Goal: Task Accomplishment & Management: Use online tool/utility

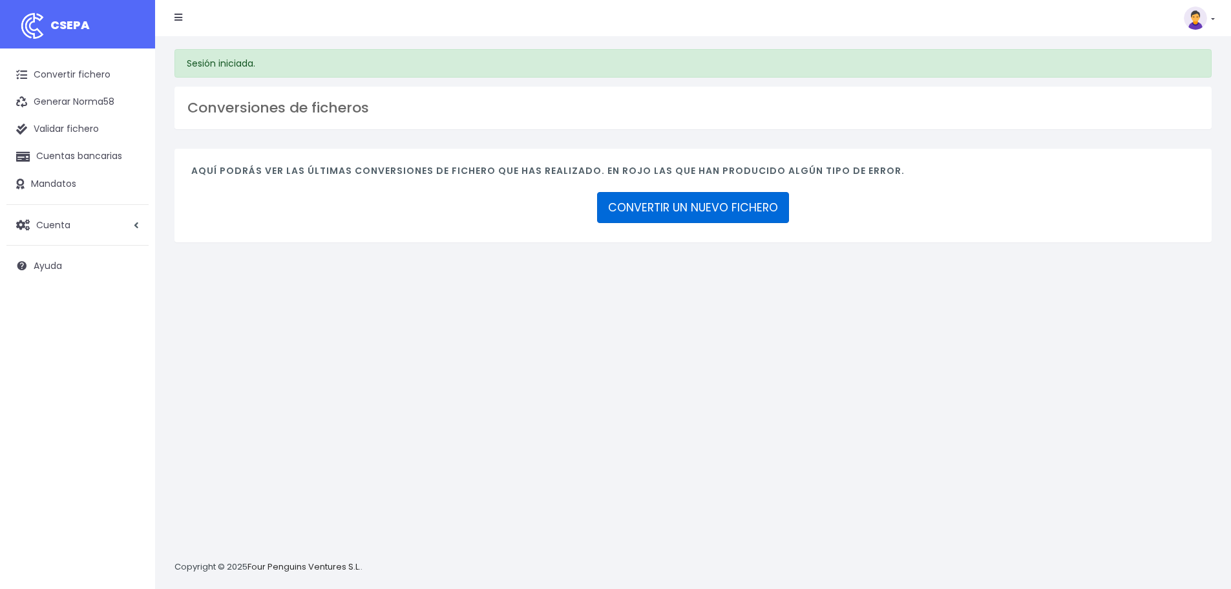
click at [737, 220] on link "CONVERTIR UN NUEVO FICHERO" at bounding box center [693, 207] width 192 height 31
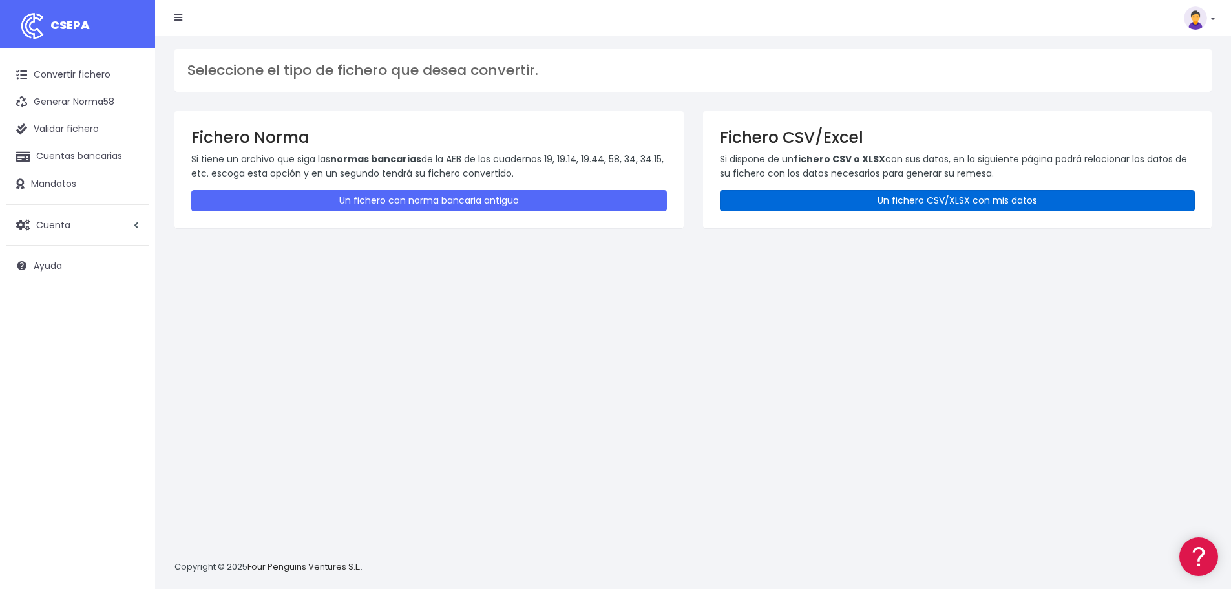
click at [855, 193] on link "Un fichero CSV/XLSX con mis datos" at bounding box center [958, 200] width 476 height 21
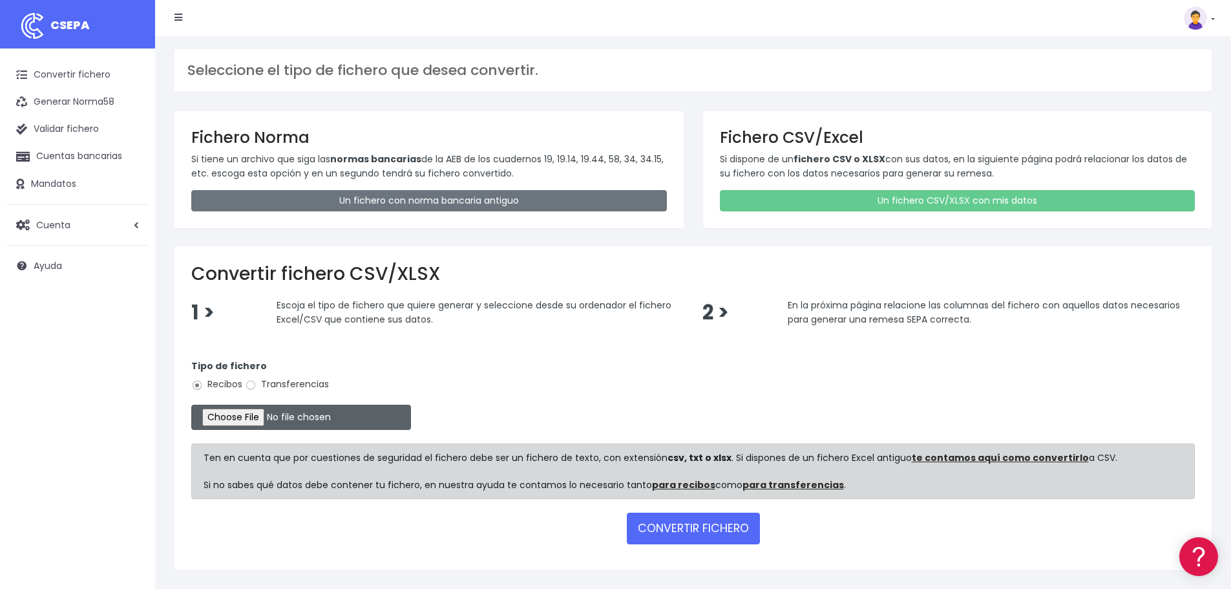
click at [256, 418] on input "file" at bounding box center [301, 417] width 220 height 25
type input "C:\fakepath\REMESA FACTURES CLIENTS VENCIMENT 15.10.2025.xlsx"
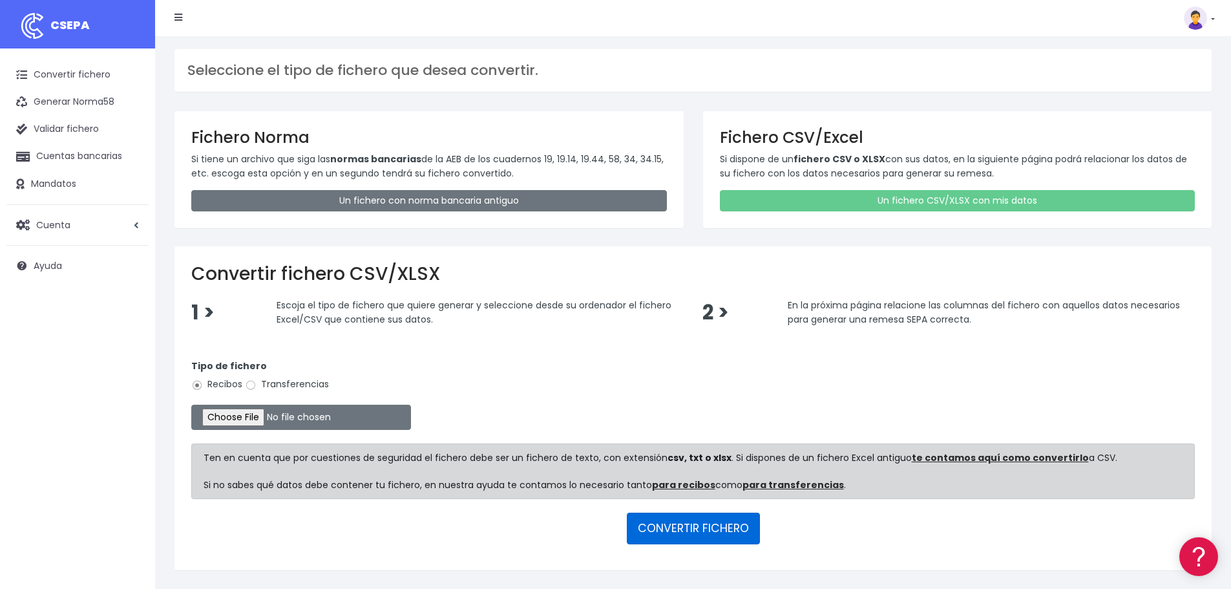
click at [685, 526] on button "CONVERTIR FICHERO" at bounding box center [693, 528] width 133 height 31
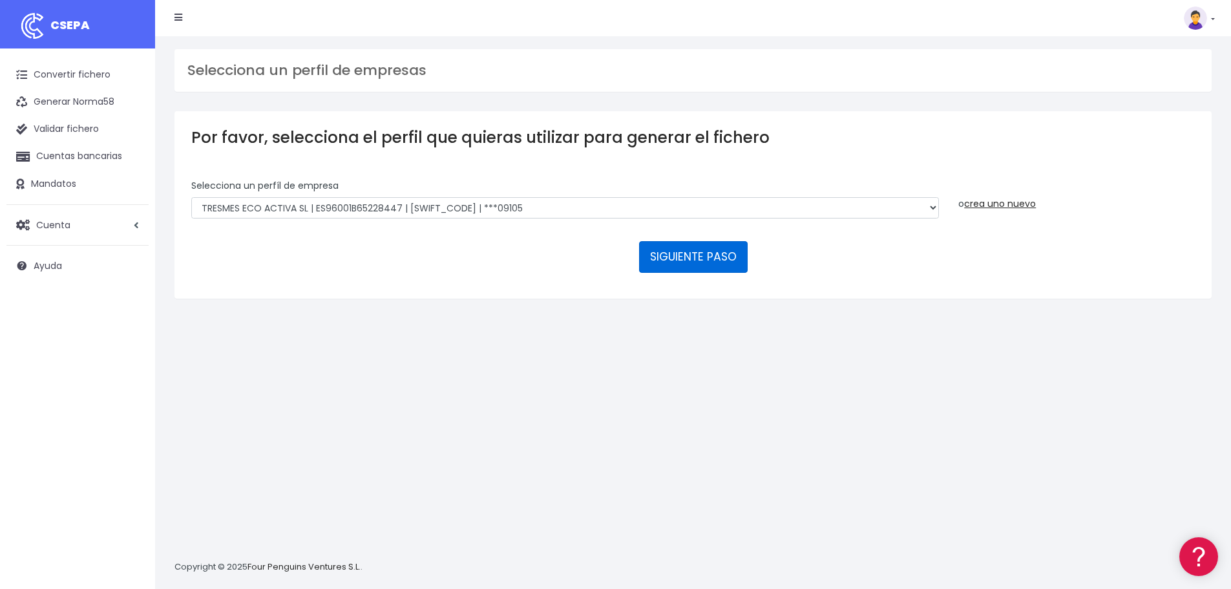
click at [706, 260] on button "SIGUIENTE PASO" at bounding box center [693, 256] width 109 height 31
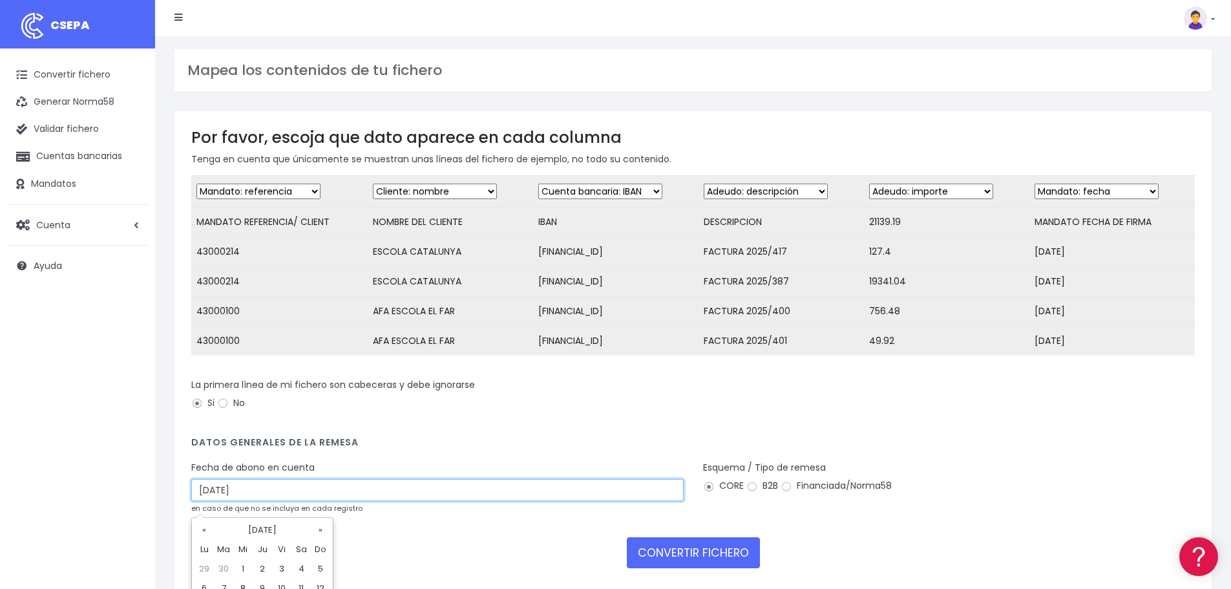
click at [341, 501] on input "[DATE]" at bounding box center [437, 490] width 493 height 22
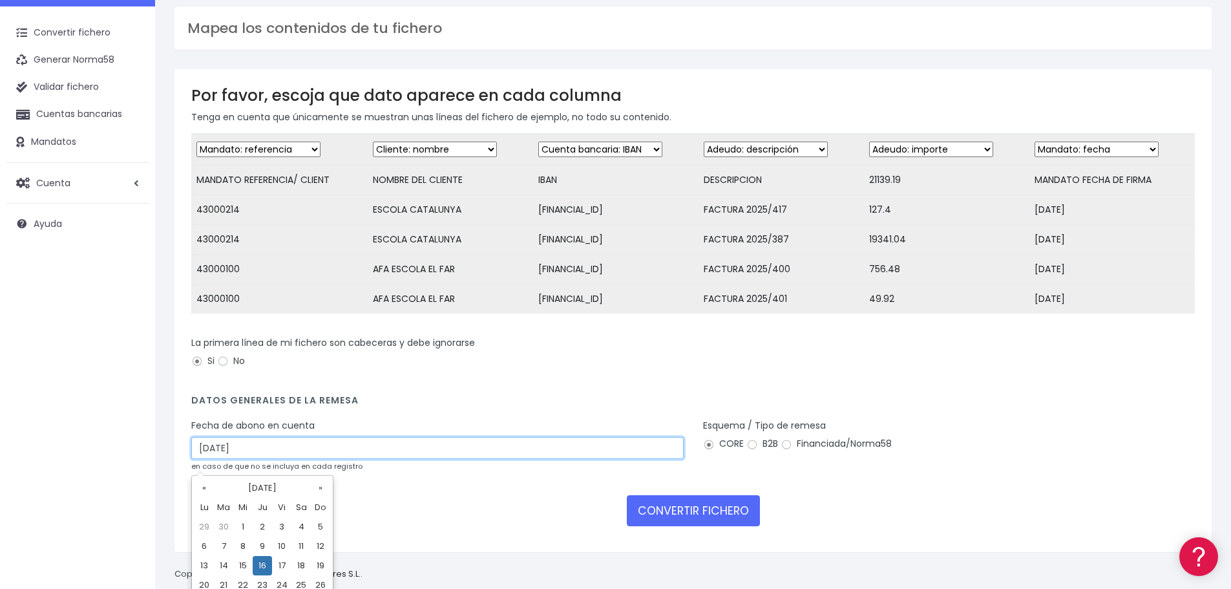
scroll to position [65, 0]
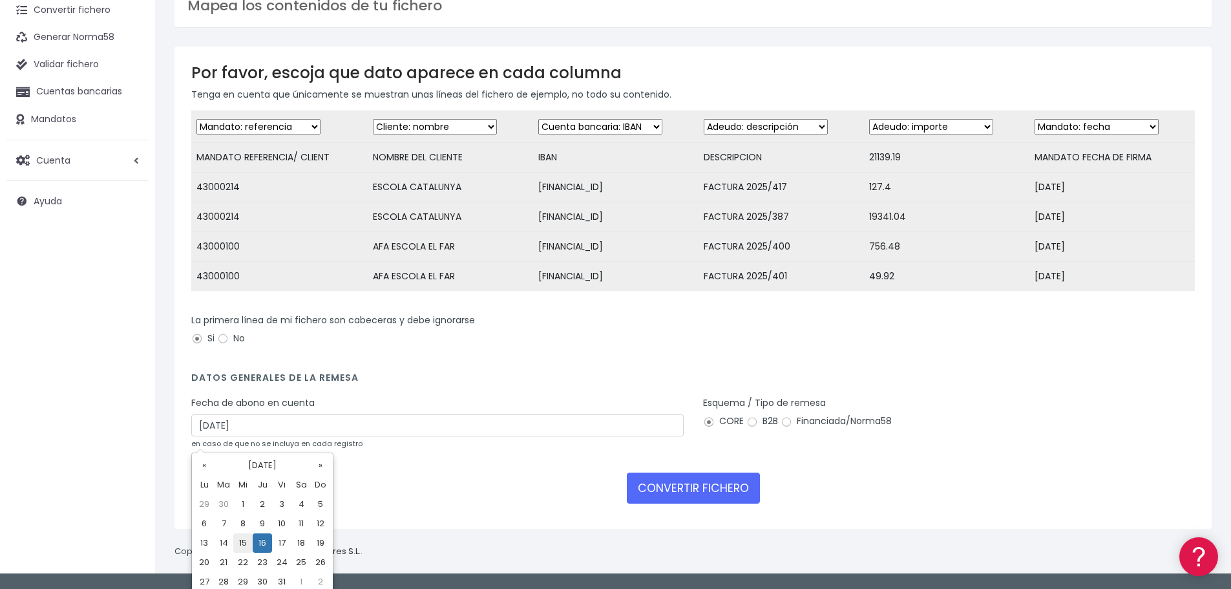
click at [242, 542] on td "15" at bounding box center [242, 542] width 19 height 19
type input "15/10/2025"
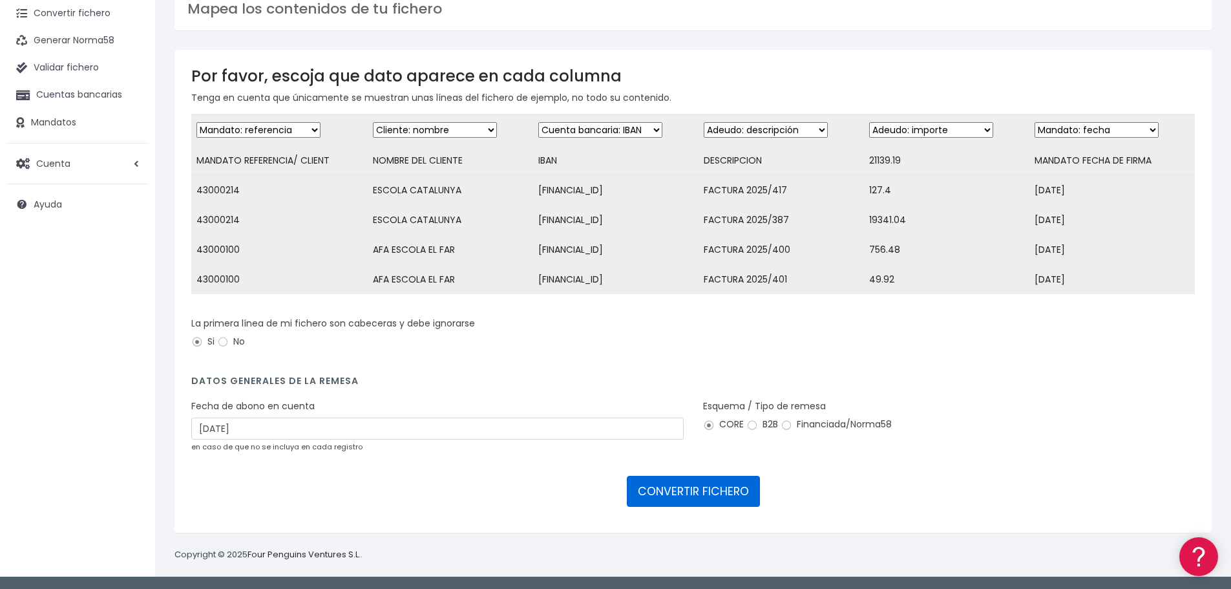
click at [720, 493] on button "CONVERTIR FICHERO" at bounding box center [693, 491] width 133 height 31
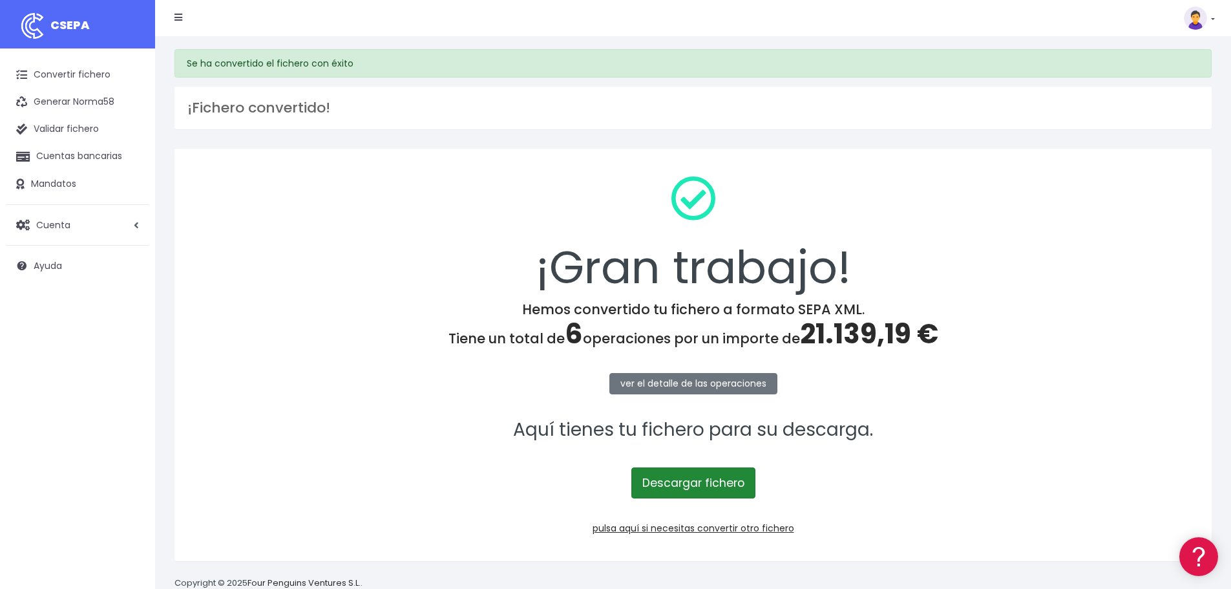
click at [696, 479] on link "Descargar fichero" at bounding box center [694, 482] width 124 height 31
click at [713, 530] on link "pulsa aquí si necesitas convertir otro fichero" at bounding box center [694, 528] width 202 height 13
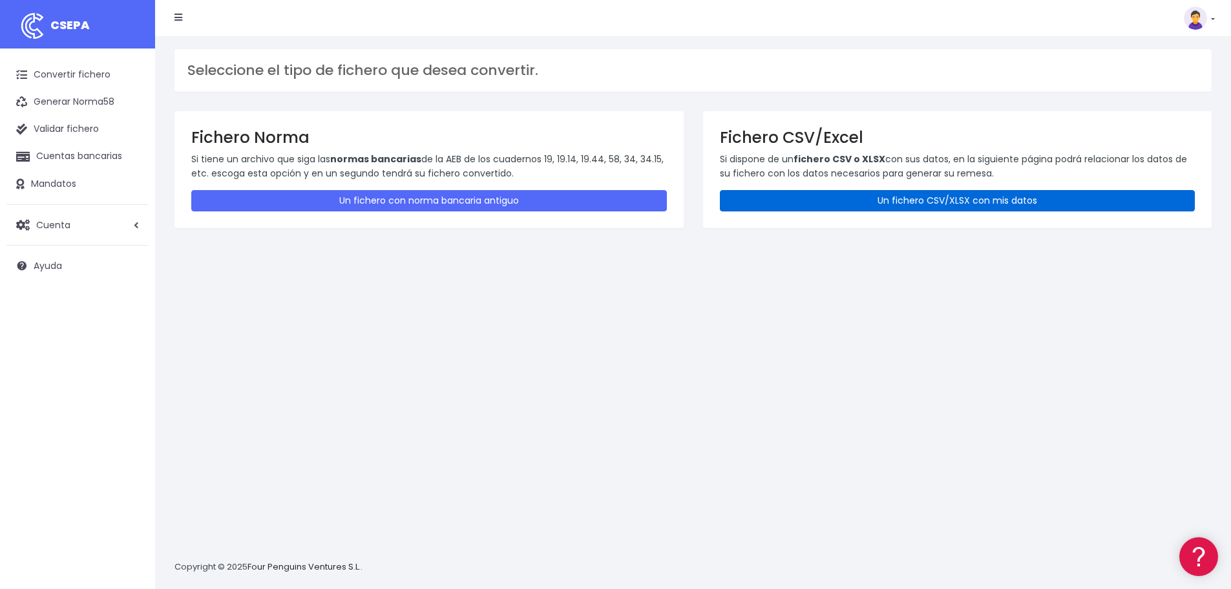
click at [911, 193] on link "Un fichero CSV/XLSX con mis datos" at bounding box center [958, 200] width 476 height 21
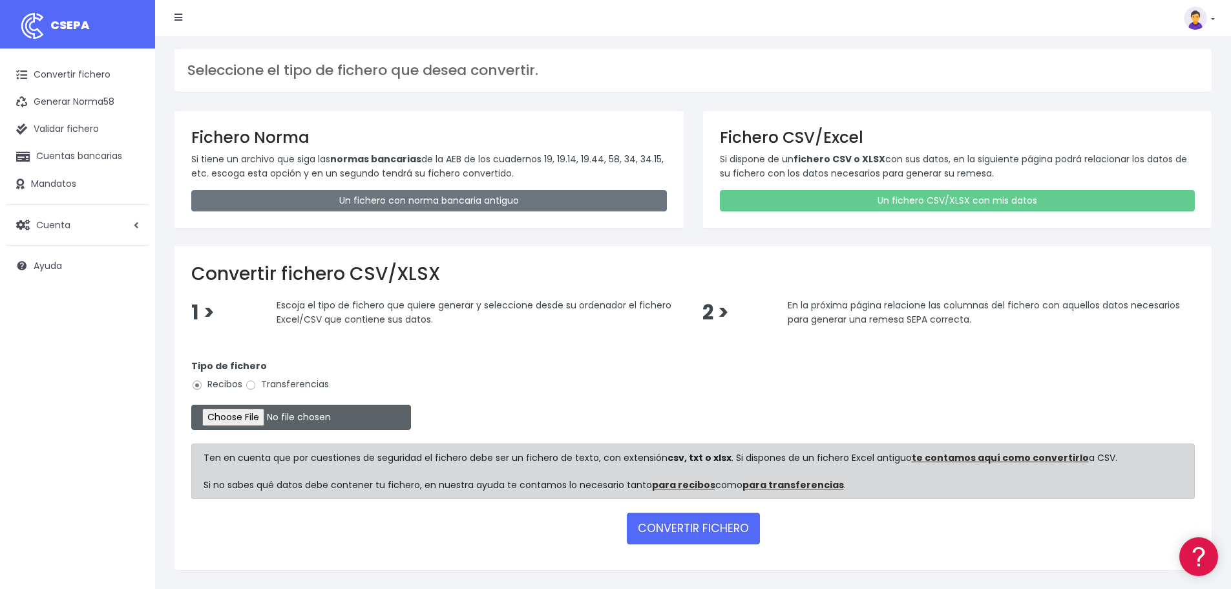
click at [259, 420] on input "file" at bounding box center [301, 417] width 220 height 25
type input "C:\fakepath\REMESA FACTURES CLIENTS VENCIMENT 20.10.2025.xlsx"
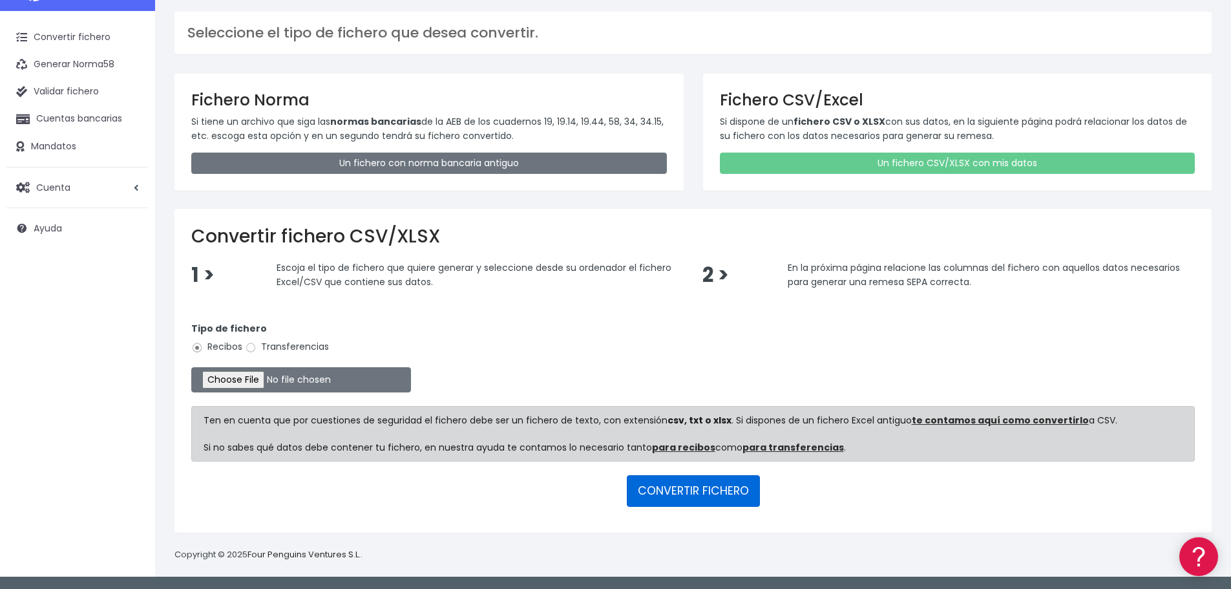
click at [691, 495] on button "CONVERTIR FICHERO" at bounding box center [693, 490] width 133 height 31
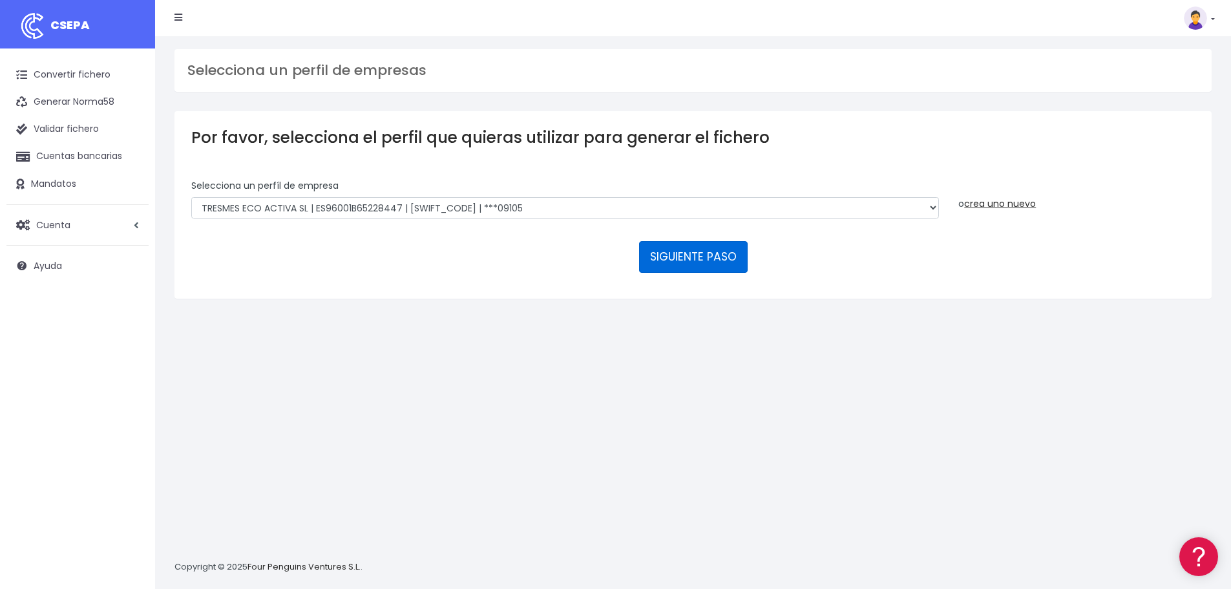
click at [691, 263] on button "SIGUIENTE PASO" at bounding box center [693, 256] width 109 height 31
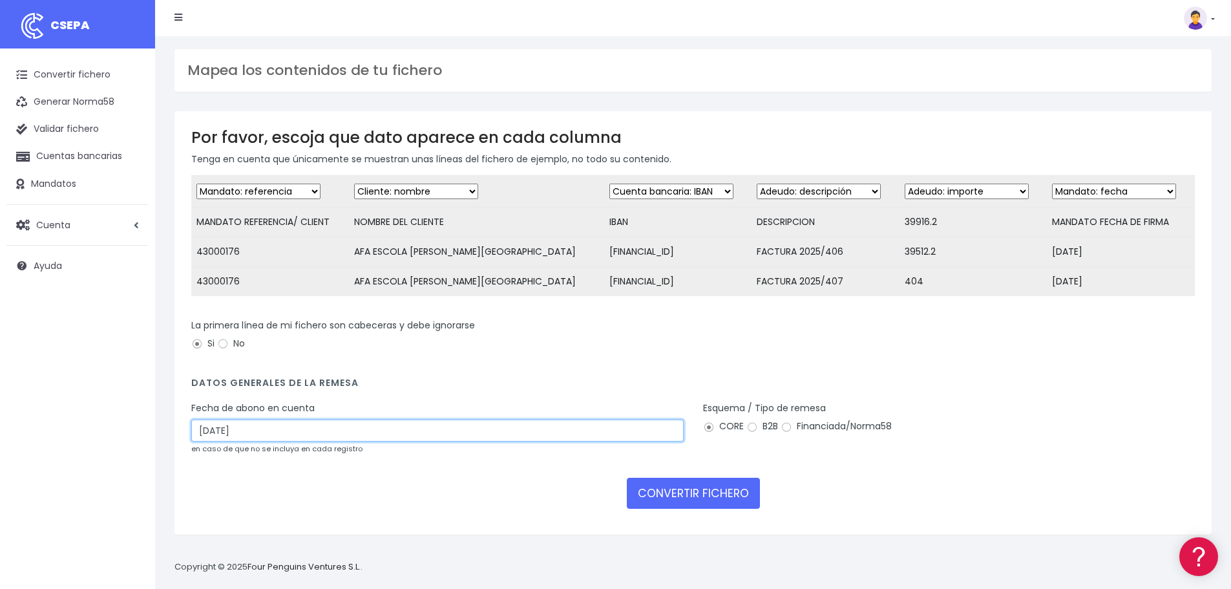
click at [301, 442] on input "16/10/2025" at bounding box center [437, 431] width 493 height 22
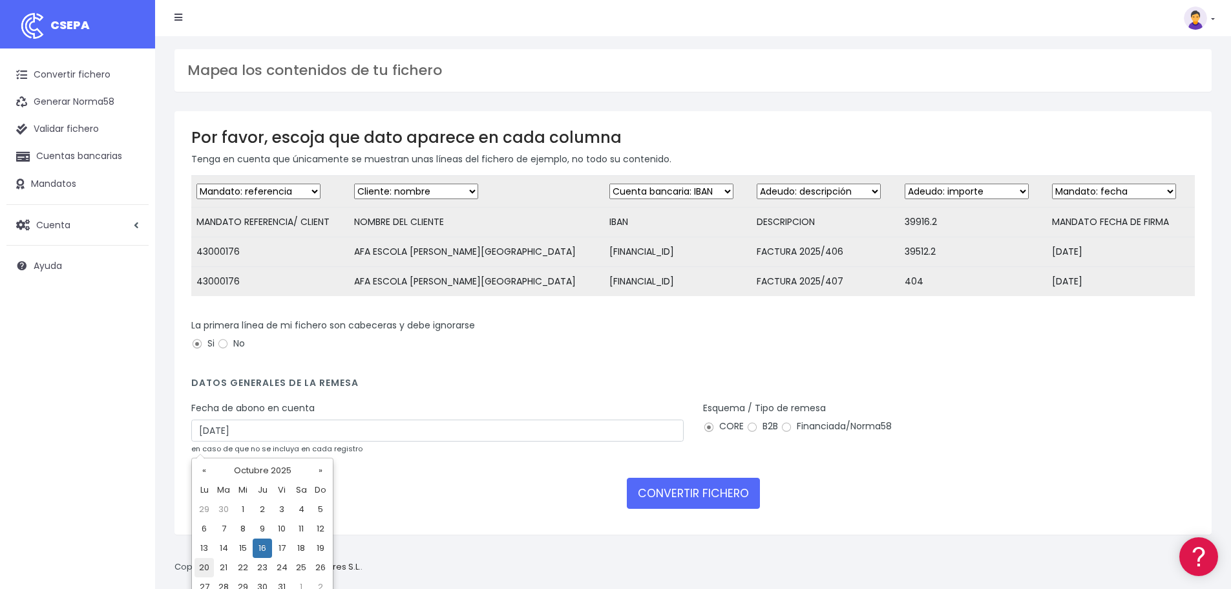
click at [205, 561] on td "20" at bounding box center [204, 567] width 19 height 19
type input "20/10/2025"
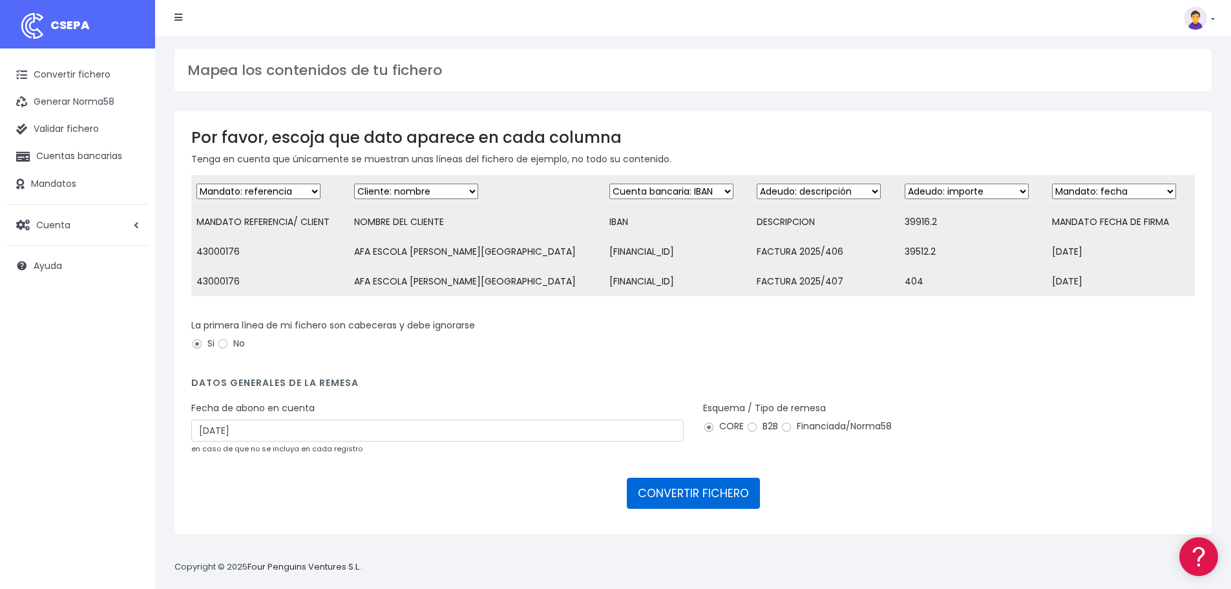
click at [712, 505] on button "CONVERTIR FICHERO" at bounding box center [693, 493] width 133 height 31
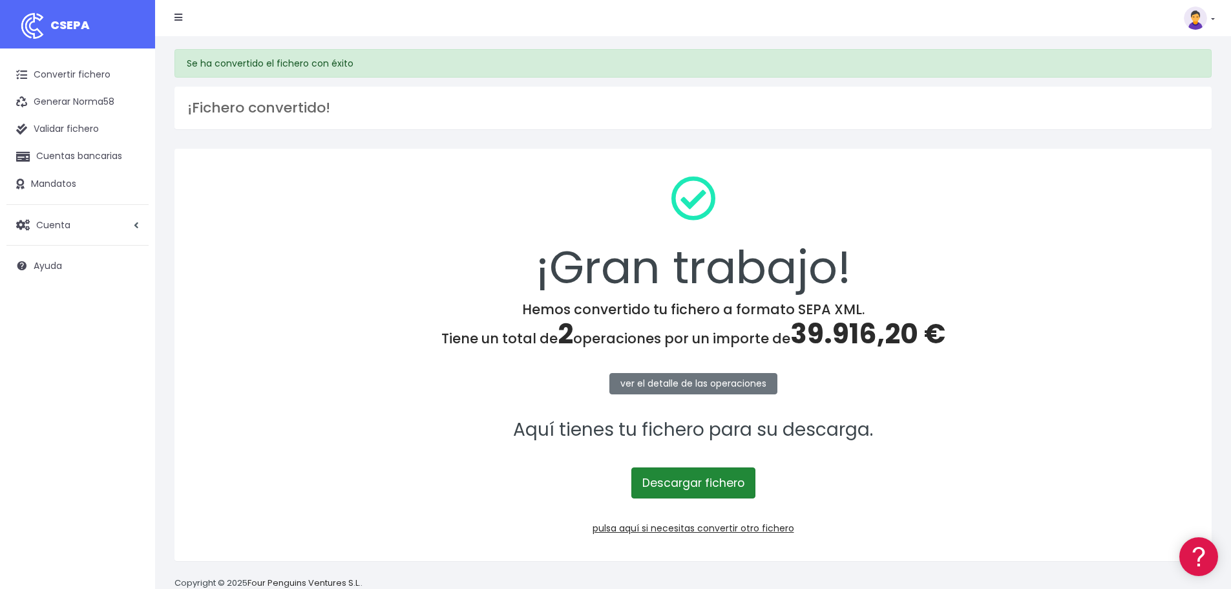
click at [692, 485] on link "Descargar fichero" at bounding box center [694, 482] width 124 height 31
